Goal: Information Seeking & Learning: Check status

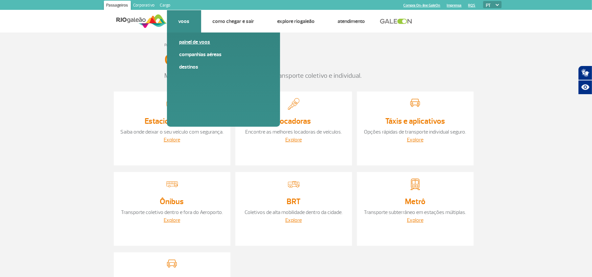
click at [193, 41] on link "Painel de voos" at bounding box center [223, 41] width 88 height 7
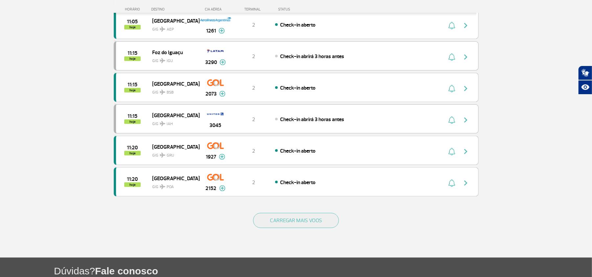
scroll to position [570, 0]
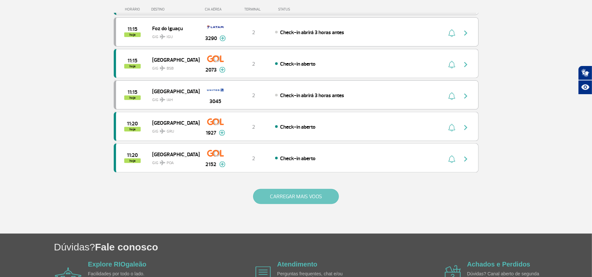
click at [314, 203] on button "CARREGAR MAIS VOOS" at bounding box center [296, 196] width 86 height 15
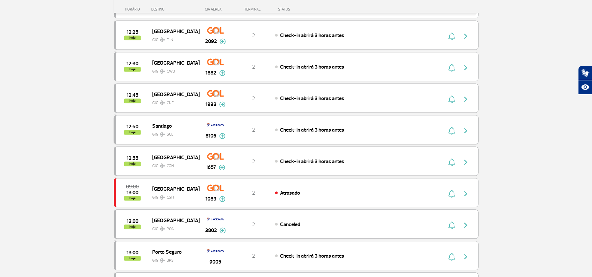
scroll to position [920, 0]
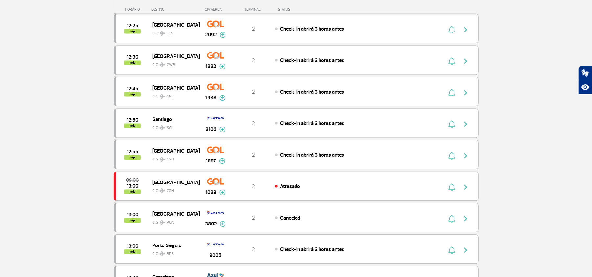
click at [466, 191] on img "button" at bounding box center [466, 187] width 8 height 8
